Goal: Use online tool/utility

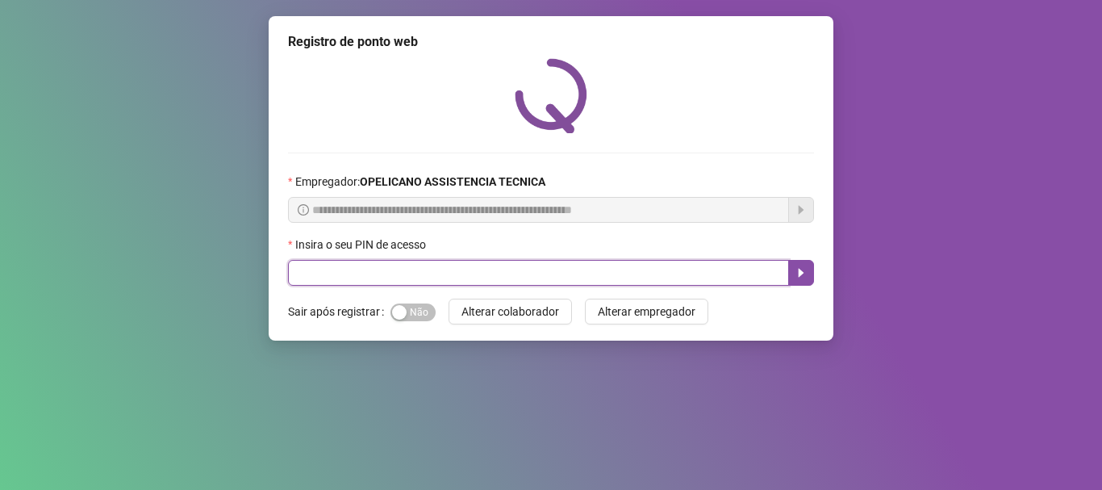
click at [606, 270] on input "text" at bounding box center [538, 273] width 501 height 26
type input "*****"
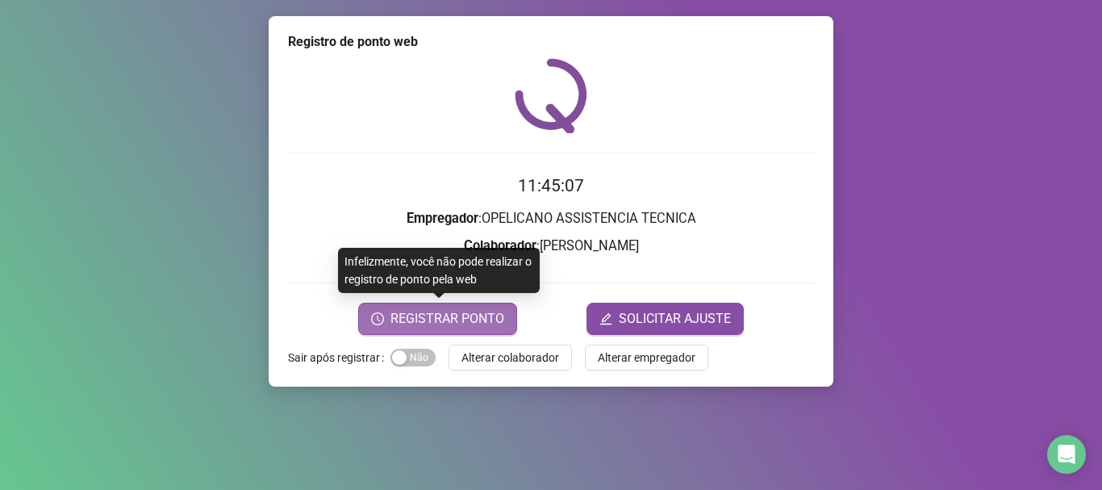
click at [487, 317] on span "REGISTRAR PONTO" at bounding box center [447, 318] width 114 height 19
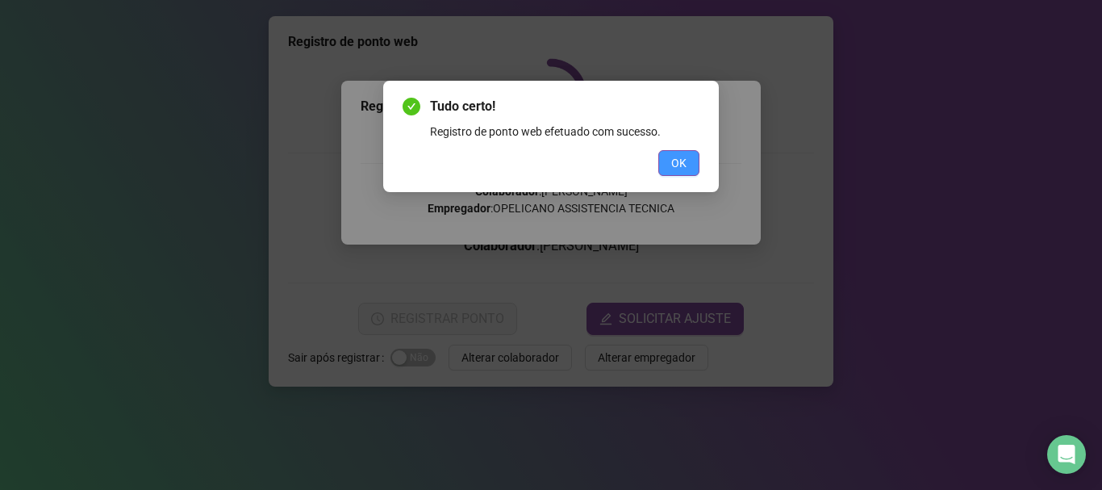
click at [672, 166] on span "OK" at bounding box center [678, 163] width 15 height 18
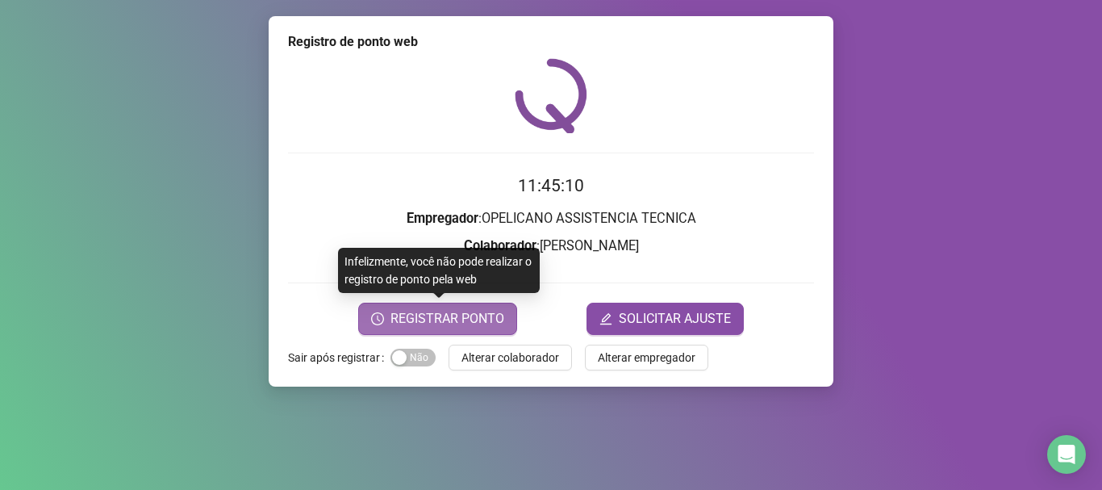
click at [443, 324] on span "REGISTRAR PONTO" at bounding box center [447, 318] width 114 height 19
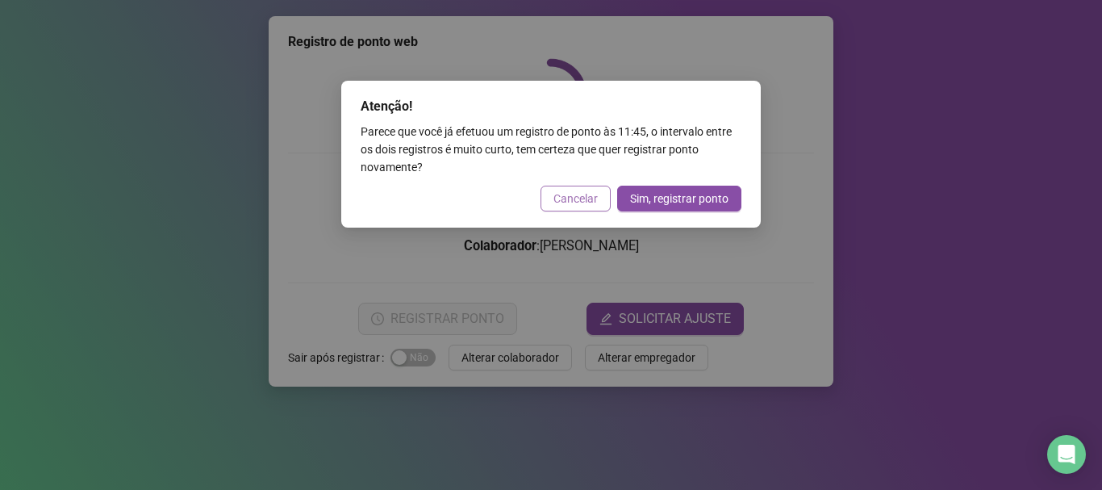
click at [594, 192] on span "Cancelar" at bounding box center [575, 199] width 44 height 18
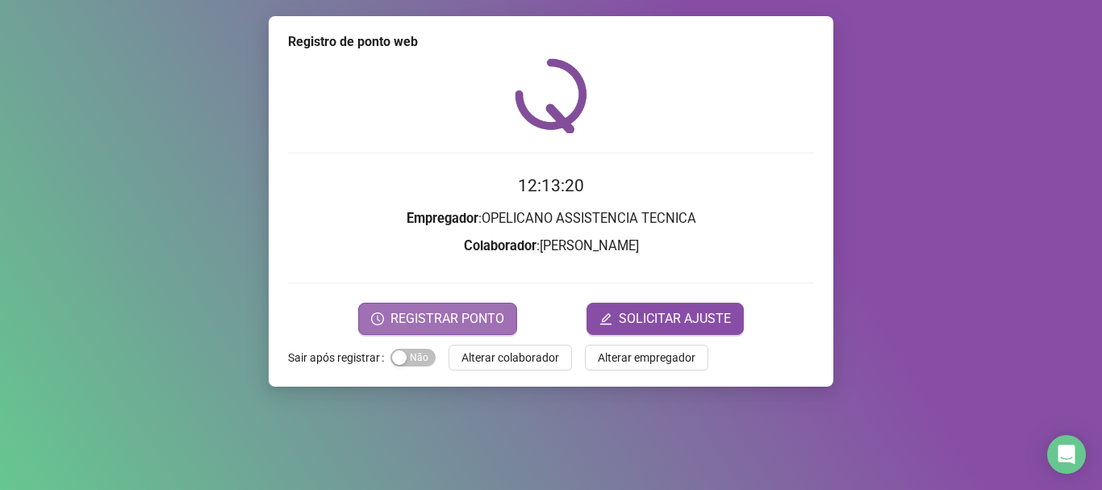
click at [457, 306] on button "REGISTRAR PONTO" at bounding box center [437, 318] width 159 height 32
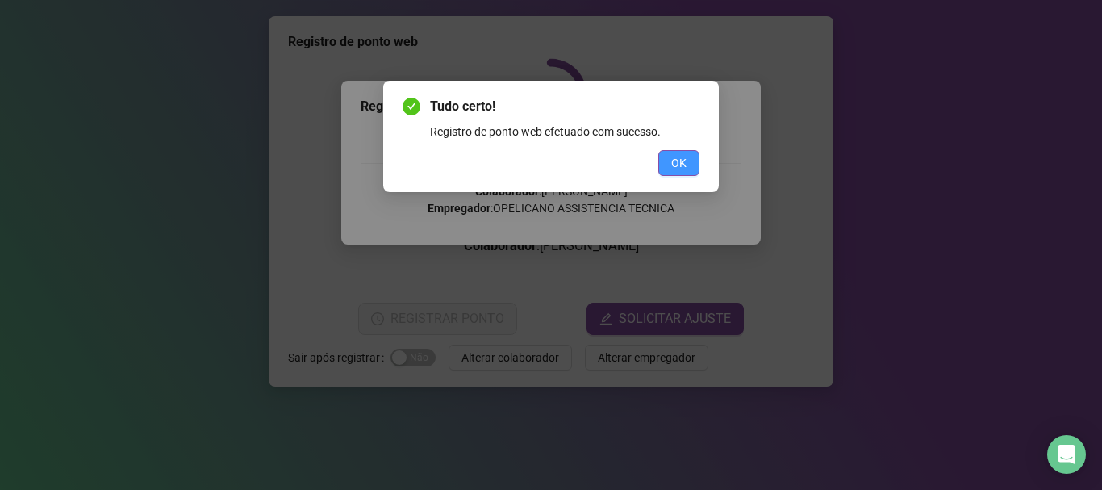
click at [673, 158] on span "OK" at bounding box center [678, 163] width 15 height 18
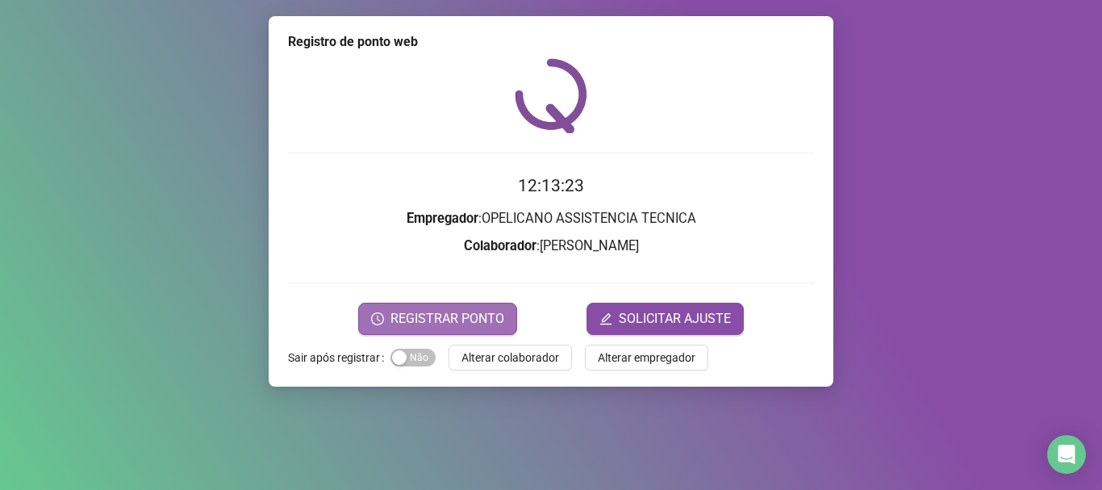
click at [481, 318] on span "REGISTRAR PONTO" at bounding box center [447, 318] width 114 height 19
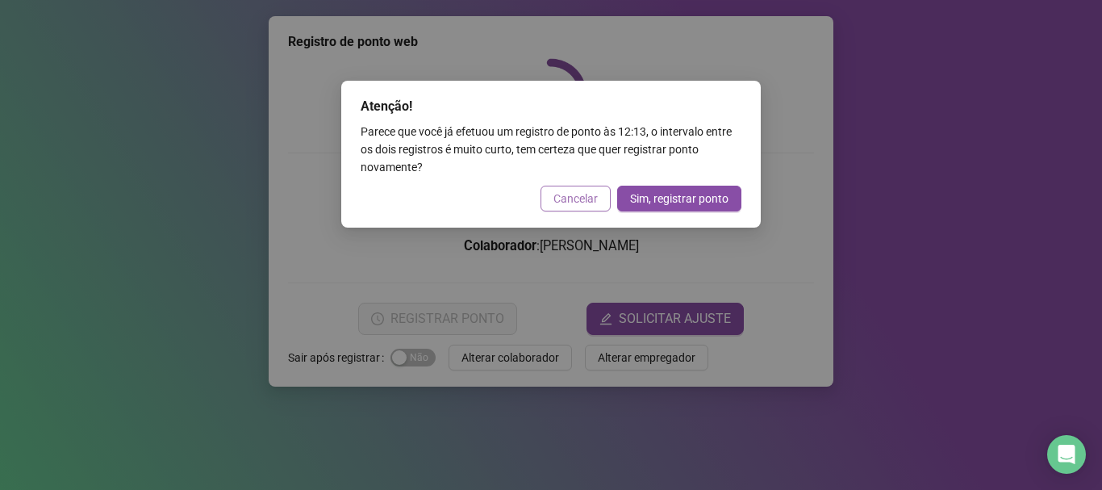
click at [573, 206] on span "Cancelar" at bounding box center [575, 199] width 44 height 18
